Goal: Task Accomplishment & Management: Manage account settings

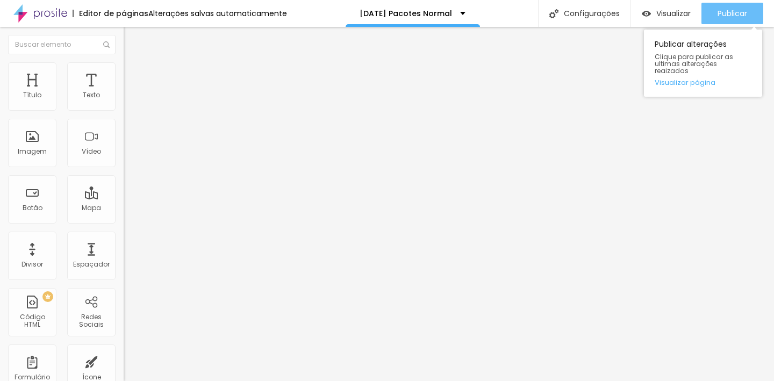
click at [726, 10] on span "Publicar" at bounding box center [732, 13] width 30 height 9
click at [750, 12] on button "Publicar" at bounding box center [732, 13] width 62 height 21
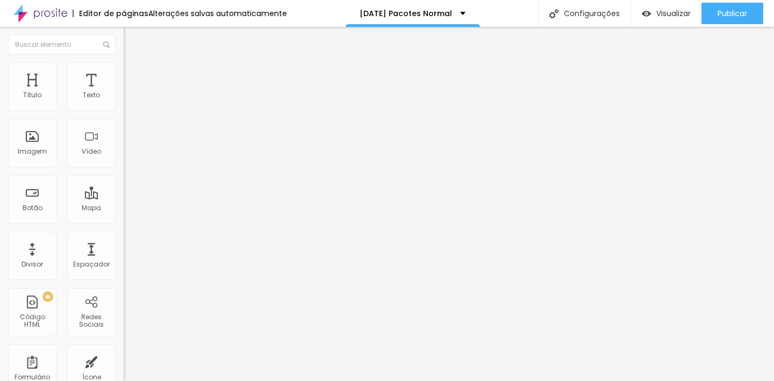
click at [124, 221] on input "[URL][DOMAIN_NAME]" at bounding box center [188, 216] width 129 height 11
paste input "[DOMAIN_NAME][URL]"
type input "[URL][DOMAIN_NAME]"
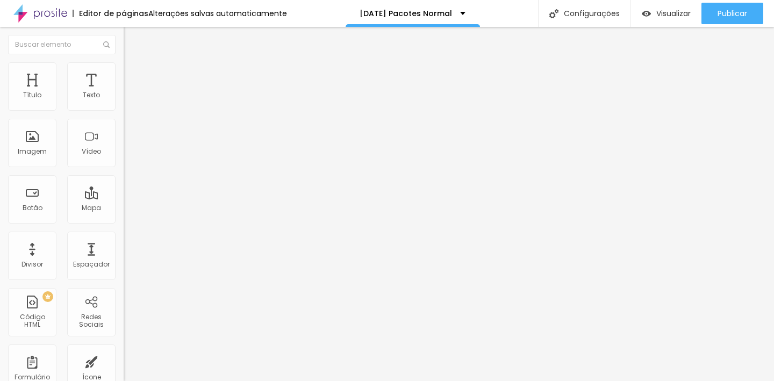
click at [124, 221] on input "[URL][DOMAIN_NAME]" at bounding box center [188, 216] width 129 height 11
paste input "[DOMAIN_NAME][URL]"
type input "[URL][DOMAIN_NAME]"
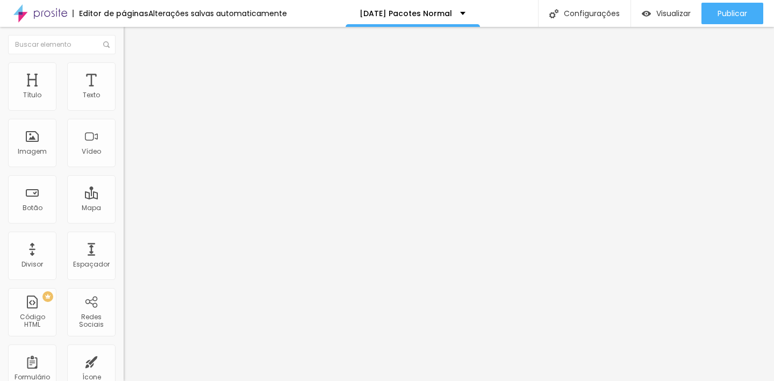
click at [124, 221] on input "[URL][DOMAIN_NAME]" at bounding box center [188, 216] width 129 height 11
paste input "[DOMAIN_NAME][URL]"
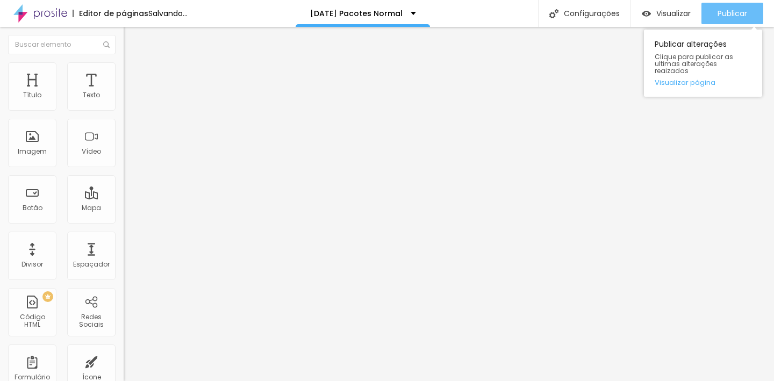
type input "[URL][DOMAIN_NAME]"
click at [736, 10] on span "Publicar" at bounding box center [732, 13] width 30 height 9
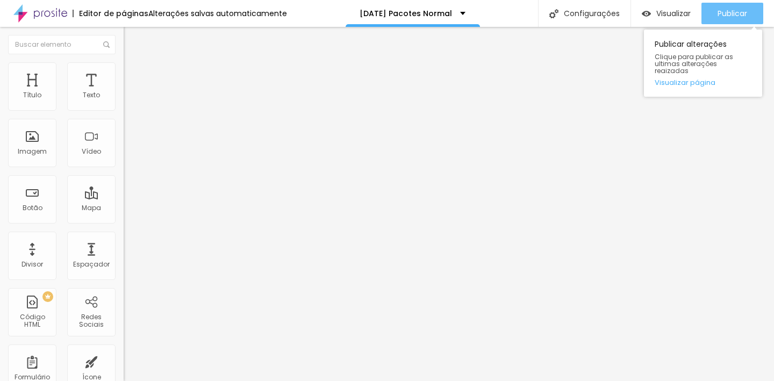
click at [737, 12] on span "Publicar" at bounding box center [732, 13] width 30 height 9
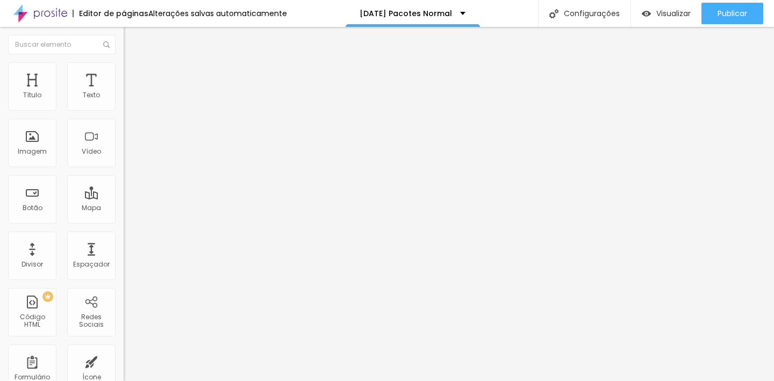
drag, startPoint x: 34, startPoint y: 230, endPoint x: 25, endPoint y: 230, distance: 9.7
click at [124, 254] on div at bounding box center [186, 259] width 124 height 10
type input "17"
click at [124, 254] on input "range" at bounding box center [158, 258] width 69 height 9
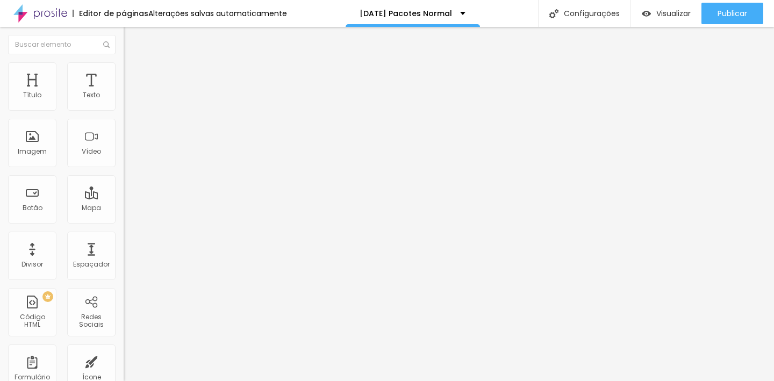
type input "20"
click at [124, 254] on input "range" at bounding box center [158, 258] width 69 height 9
type input "22"
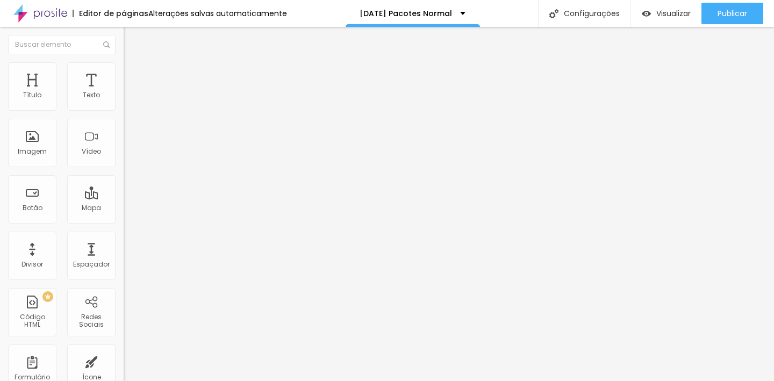
type input "22"
type input "23"
click at [124, 254] on input "range" at bounding box center [158, 258] width 69 height 9
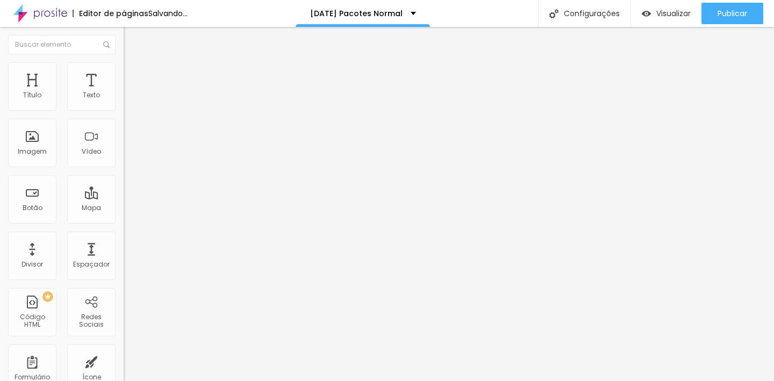
click at [124, 254] on input "range" at bounding box center [158, 258] width 69 height 9
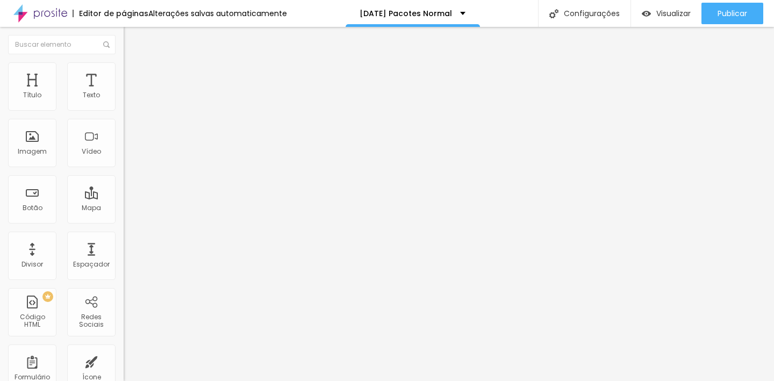
type input "21"
type input "23"
type input "24"
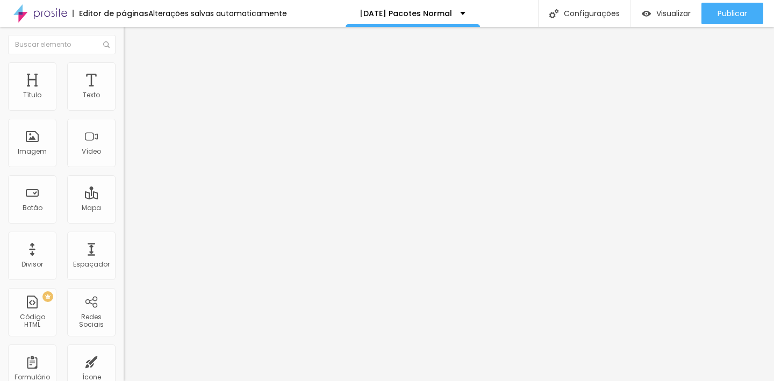
type input "24"
type input "25"
type input "26"
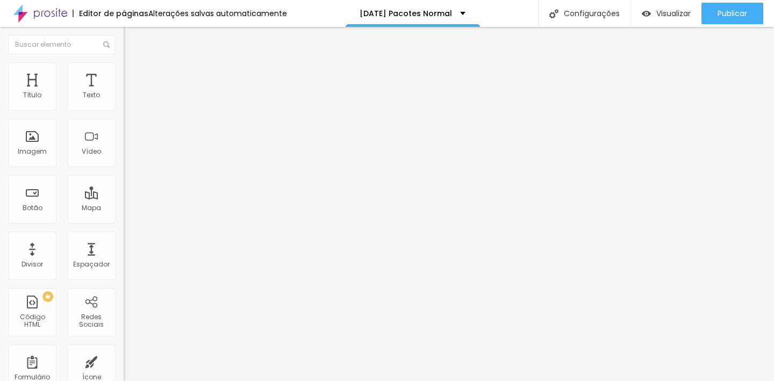
type input "27"
type input "28"
type input "29"
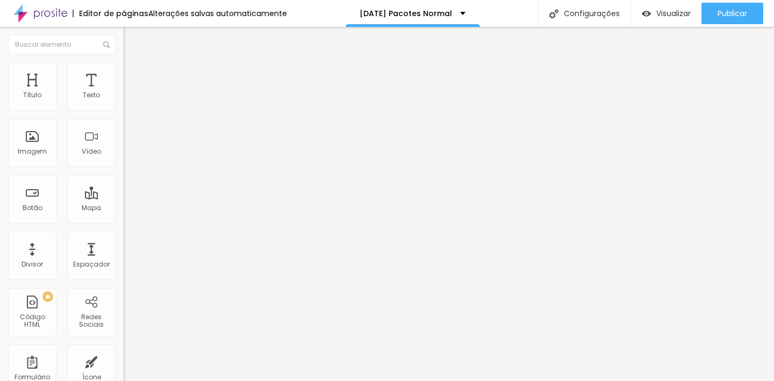
type input "29"
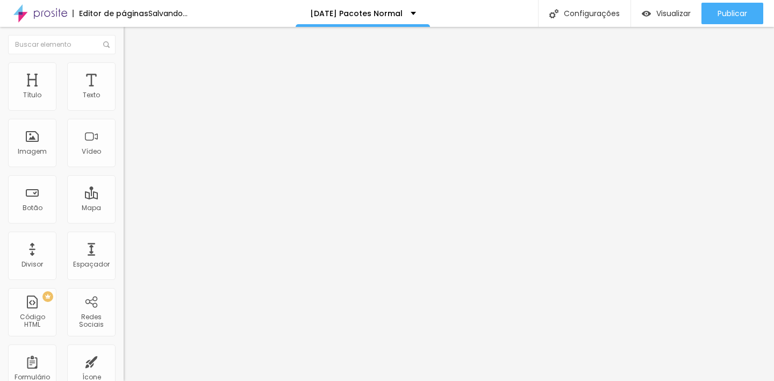
drag, startPoint x: 31, startPoint y: 228, endPoint x: 37, endPoint y: 229, distance: 6.0
click at [124, 254] on input "range" at bounding box center [158, 258] width 69 height 9
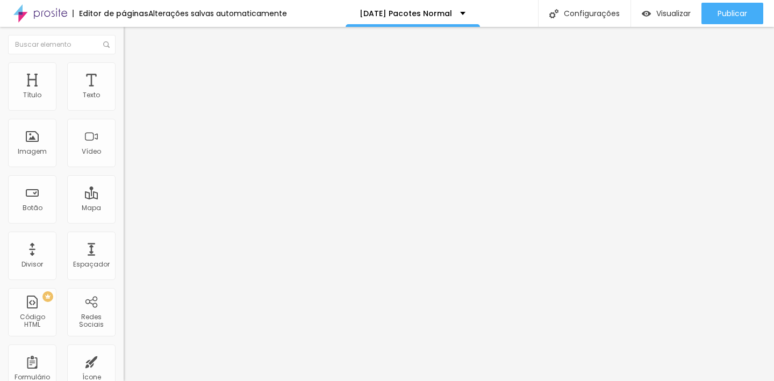
type input "28"
type input "27"
type input "26"
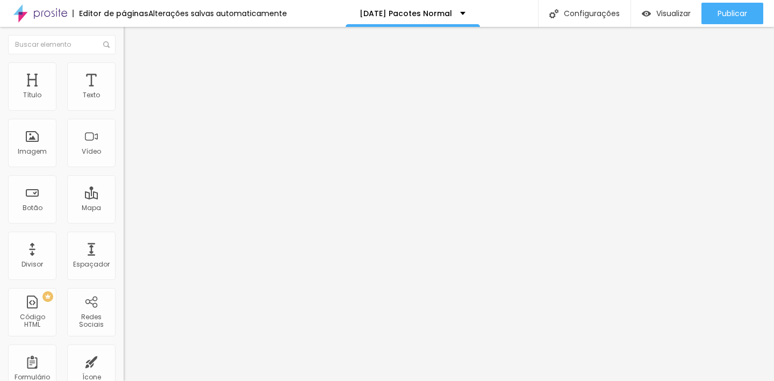
type input "26"
type input "25"
click at [124, 254] on input "range" at bounding box center [158, 258] width 69 height 9
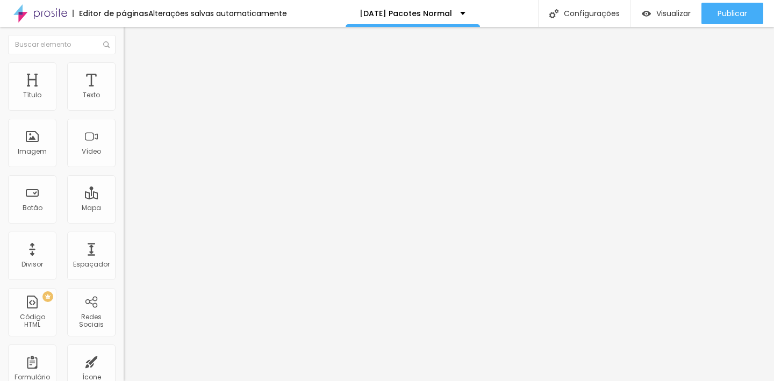
click at [124, 263] on input "23" at bounding box center [147, 268] width 46 height 11
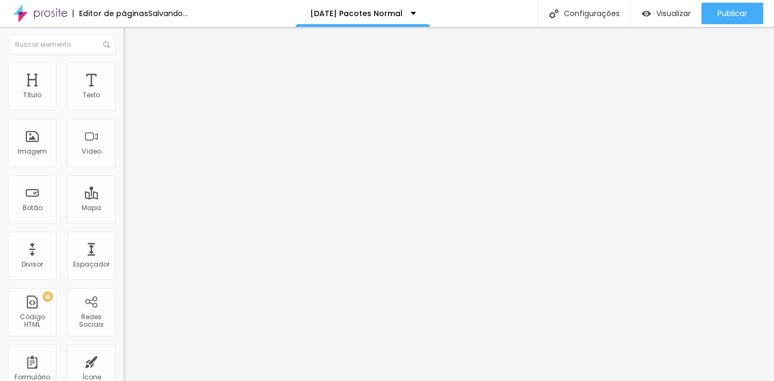
type input "14"
type input "2"
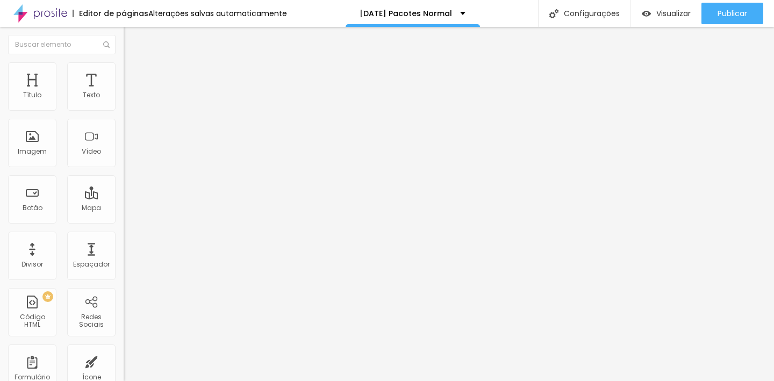
type input "25"
click at [124, 263] on input "30" at bounding box center [147, 268] width 46 height 11
type input "14"
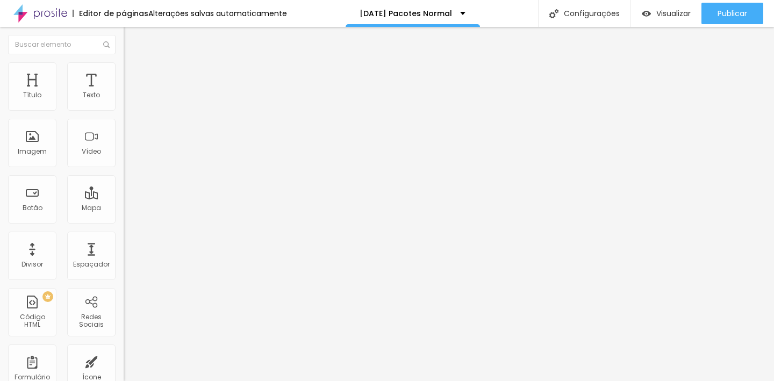
type input "2"
type input "25"
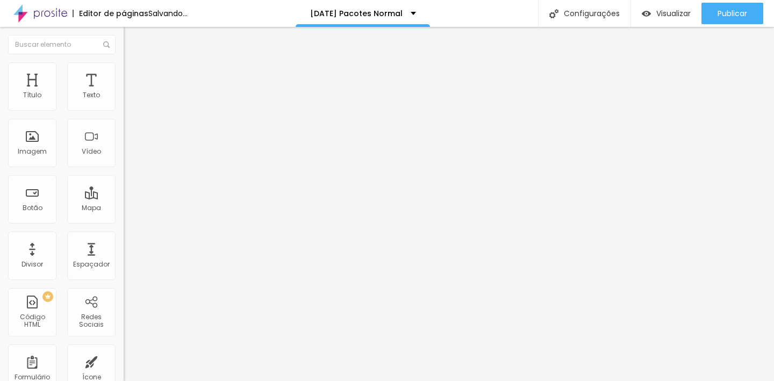
click at [124, 263] on input "30" at bounding box center [147, 268] width 46 height 11
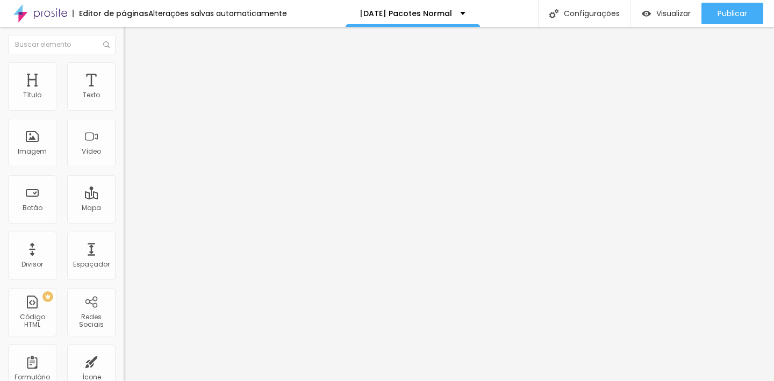
type input "14"
type input "2"
type input "25"
click at [124, 263] on input "30" at bounding box center [147, 268] width 46 height 11
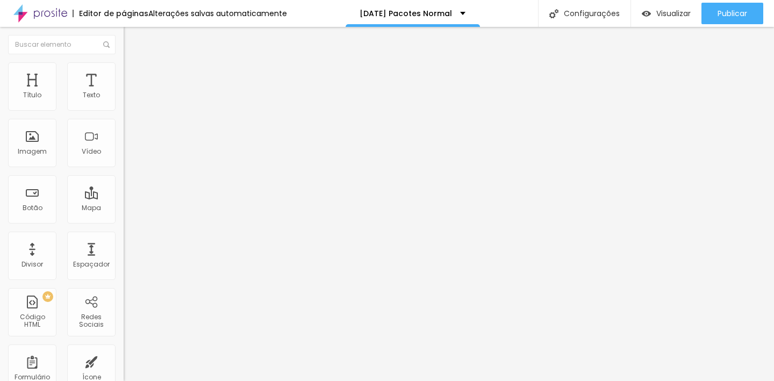
click at [124, 263] on input "30" at bounding box center [147, 268] width 46 height 11
type input "14"
type input "2"
type input "25"
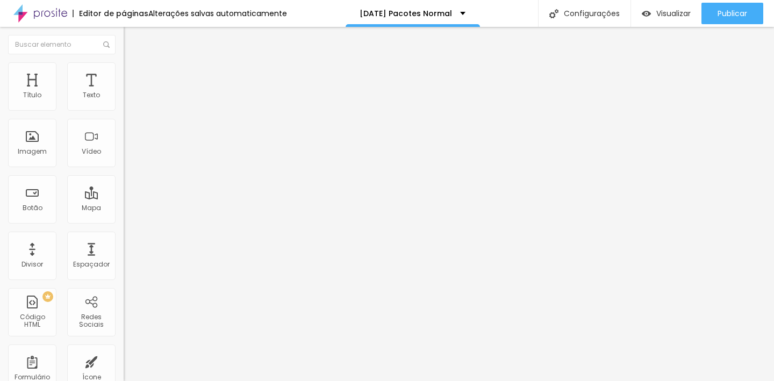
click at [124, 263] on input "30" at bounding box center [147, 268] width 46 height 11
type input "14"
type input "2"
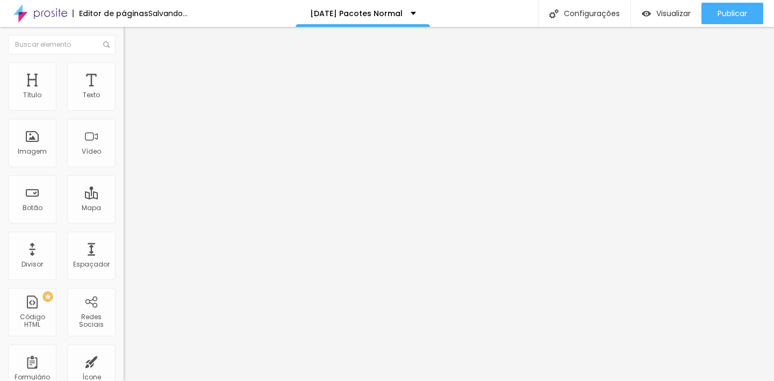
type input "25"
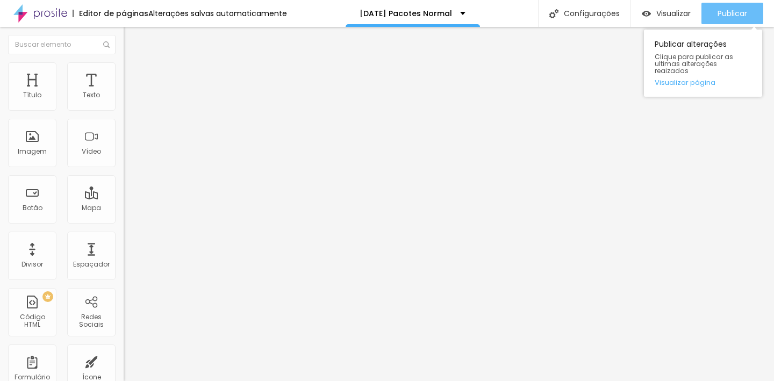
click at [738, 18] on span "Publicar" at bounding box center [732, 13] width 30 height 9
click at [737, 16] on span "Publicar" at bounding box center [732, 13] width 30 height 9
click at [732, 14] on span "Publicar" at bounding box center [732, 13] width 30 height 9
click at [747, 11] on button "Publicar" at bounding box center [732, 13] width 62 height 21
